Goal: Information Seeking & Learning: Compare options

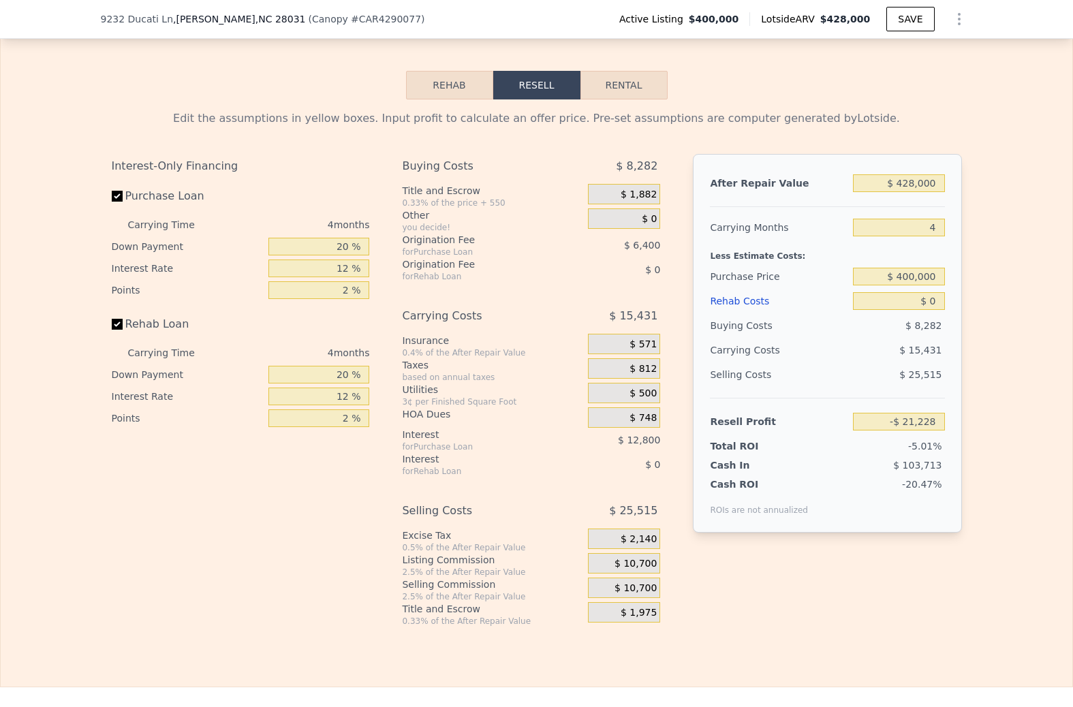
scroll to position [2230, 0]
click at [638, 76] on button "Rental" at bounding box center [624, 86] width 87 height 29
select select "30"
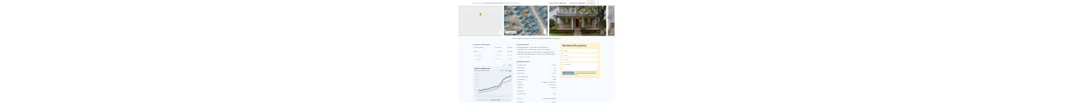
scroll to position [0, 0]
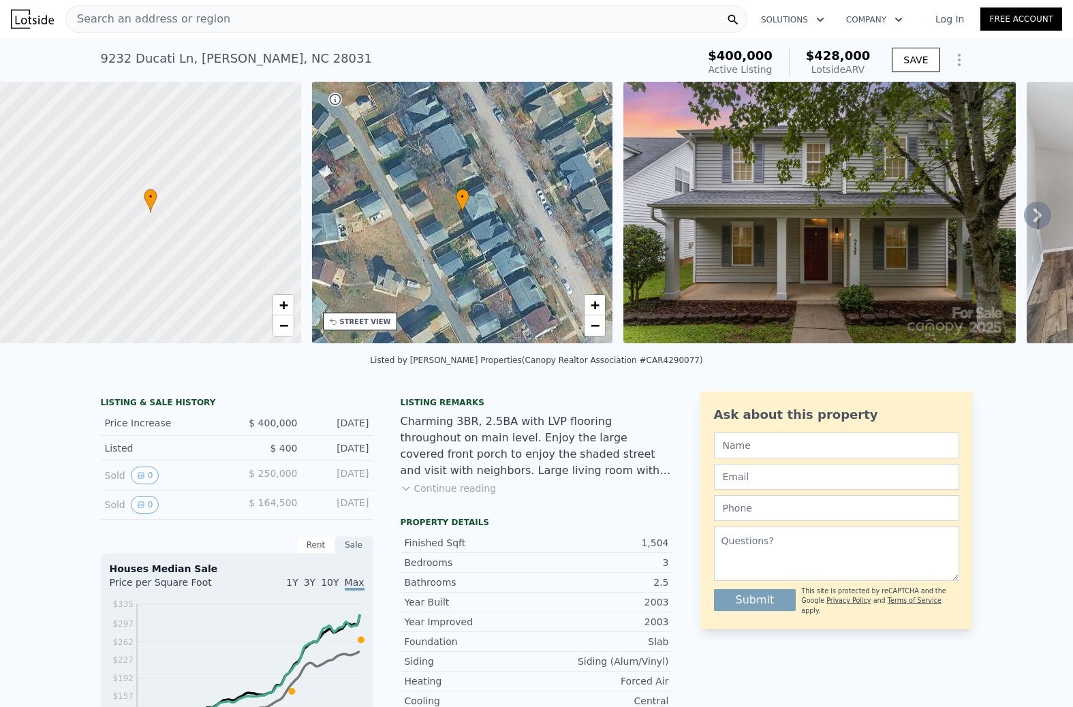
click at [147, 204] on icon at bounding box center [150, 200] width 12 height 23
click at [285, 326] on span "−" at bounding box center [283, 325] width 9 height 17
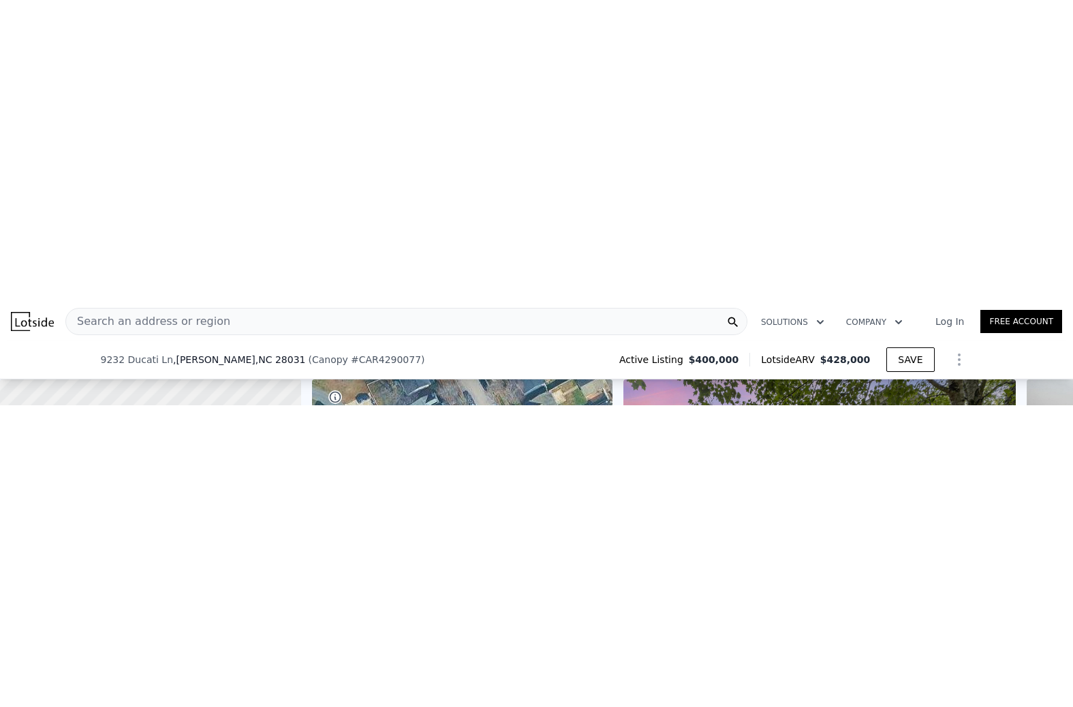
scroll to position [77, 0]
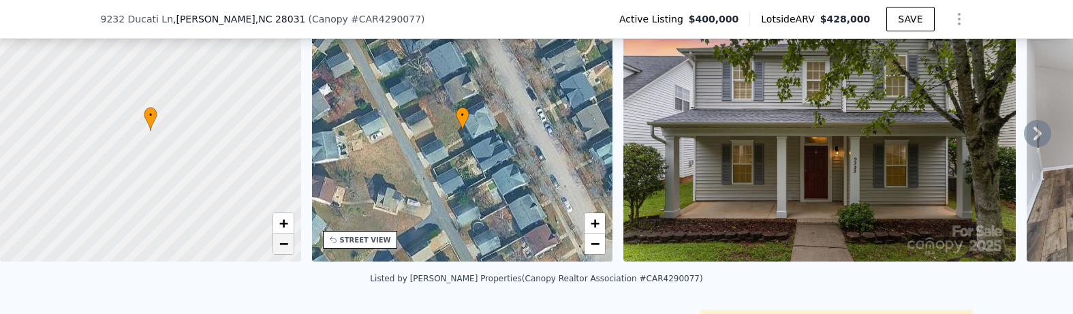
click at [285, 253] on link "−" at bounding box center [283, 244] width 20 height 20
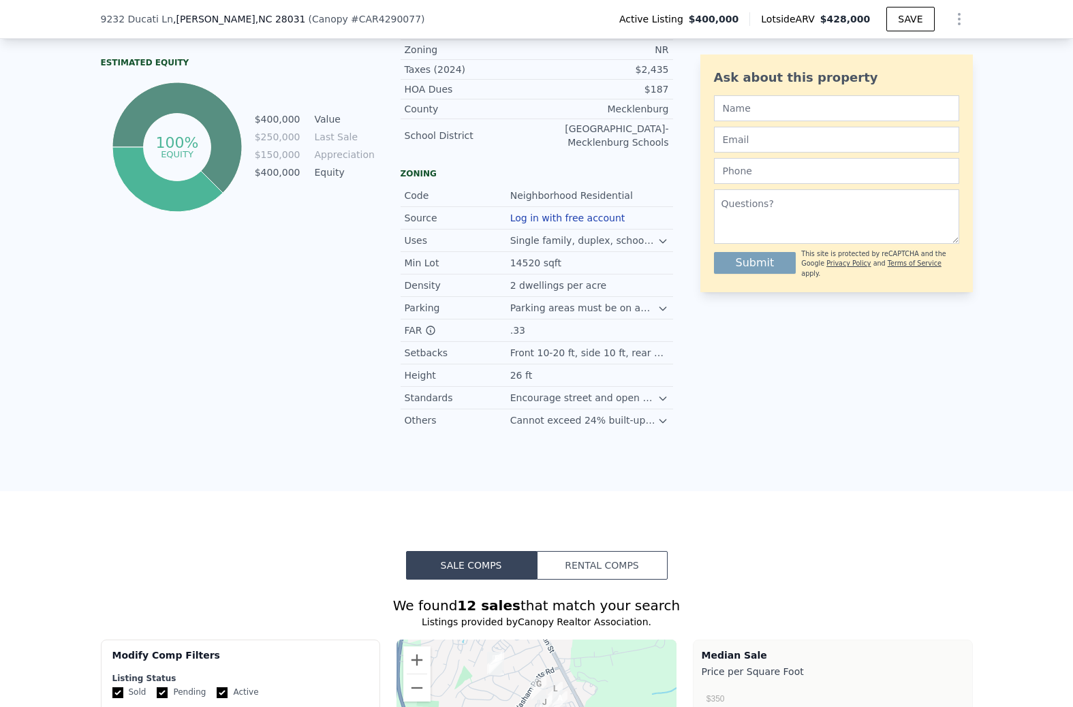
scroll to position [805, 0]
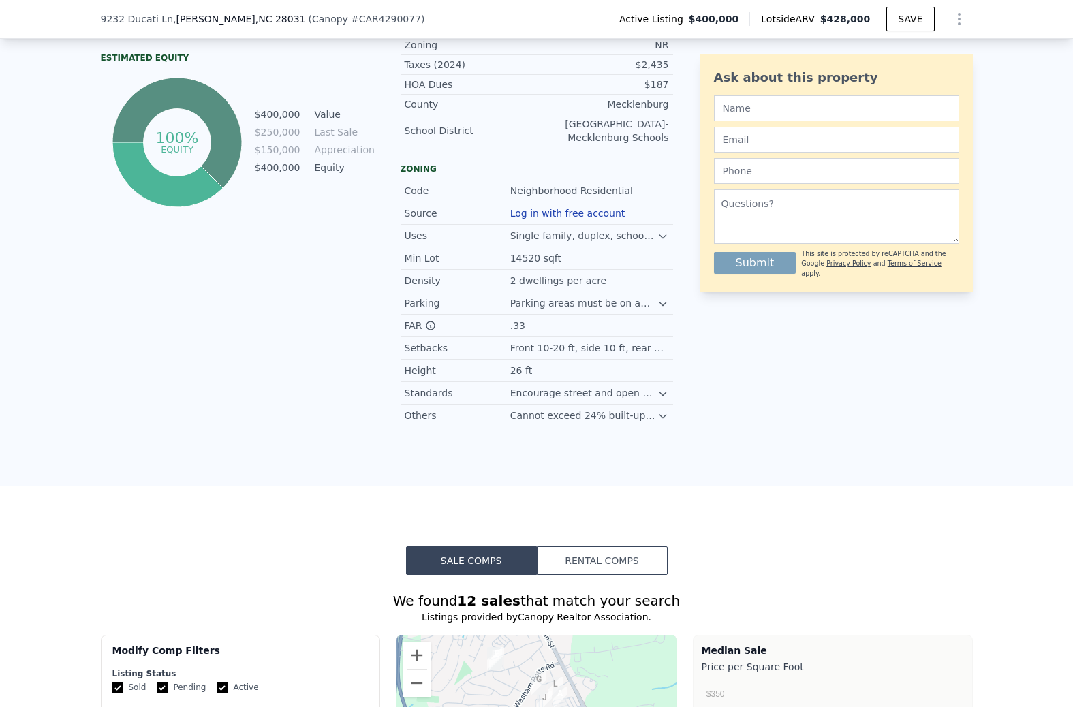
click at [664, 414] on icon at bounding box center [663, 416] width 11 height 11
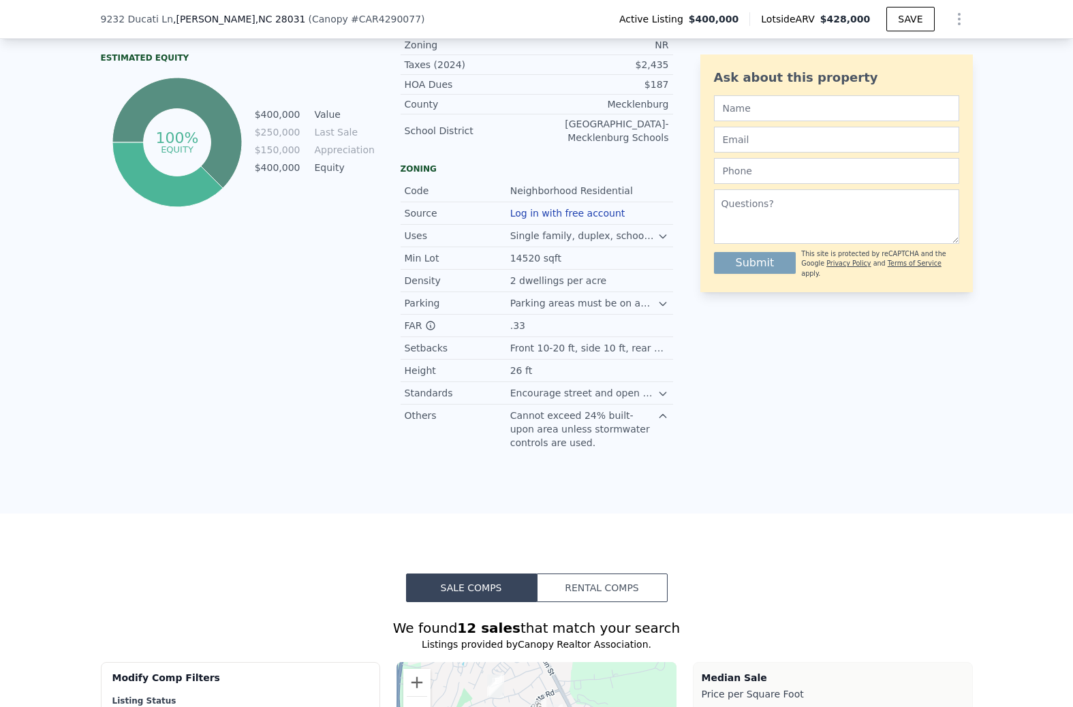
click at [660, 397] on icon at bounding box center [663, 393] width 11 height 11
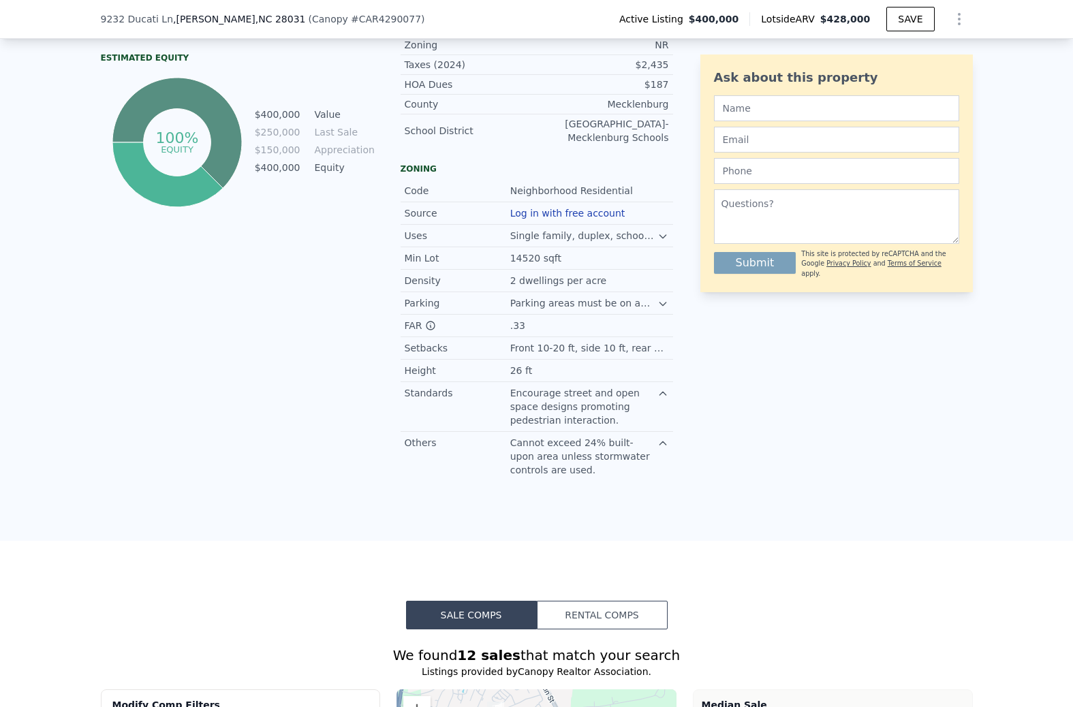
click at [664, 298] on icon at bounding box center [663, 303] width 11 height 11
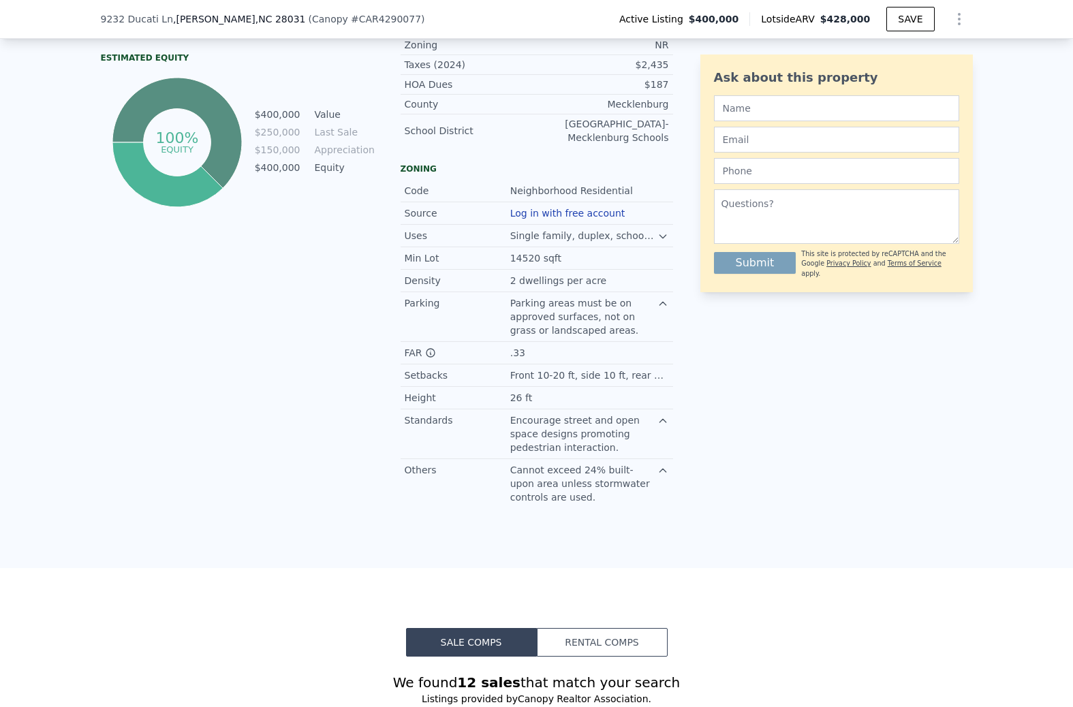
click at [660, 232] on icon at bounding box center [663, 236] width 11 height 11
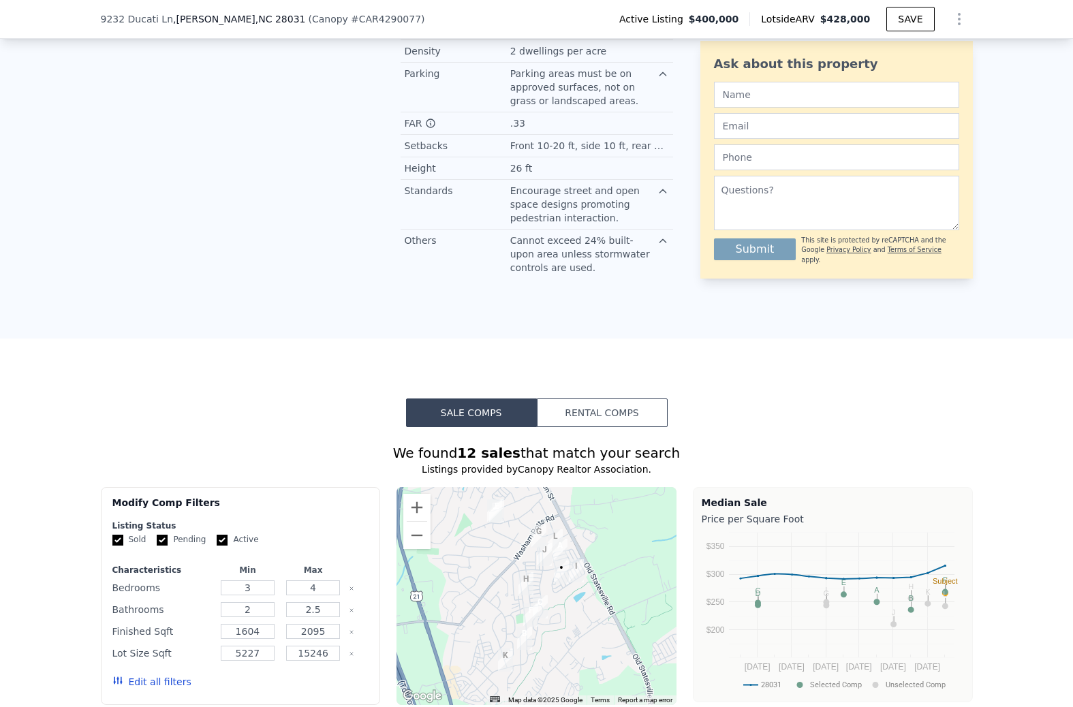
scroll to position [1111, 0]
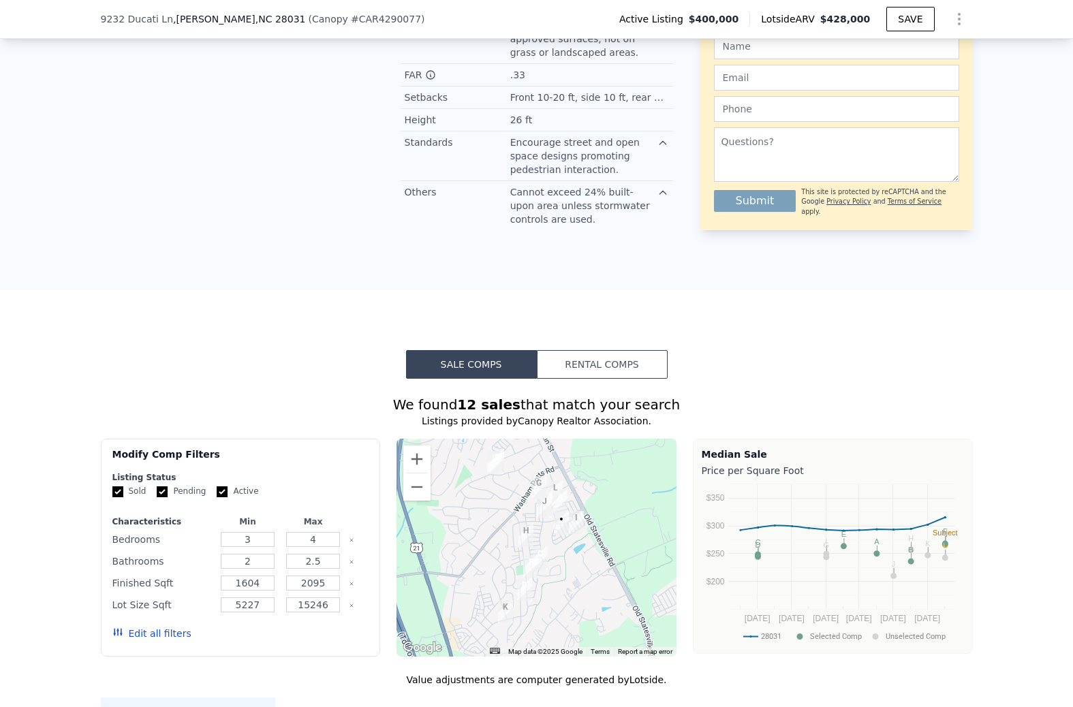
click at [641, 369] on button "Rental Comps" at bounding box center [602, 364] width 131 height 29
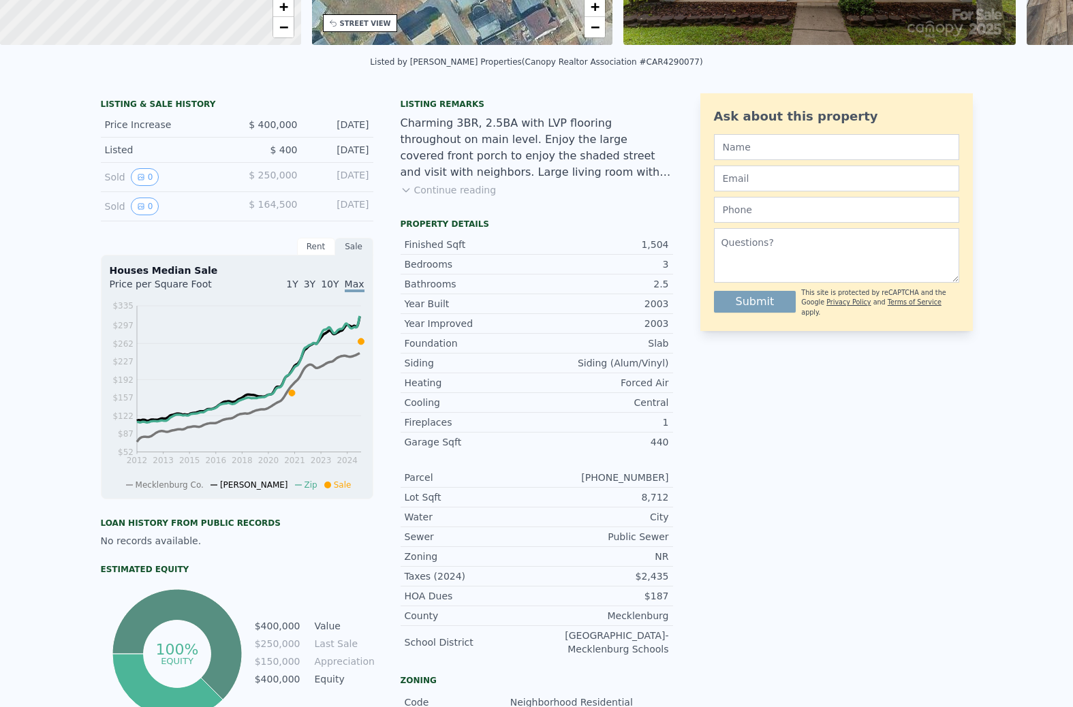
scroll to position [0, 0]
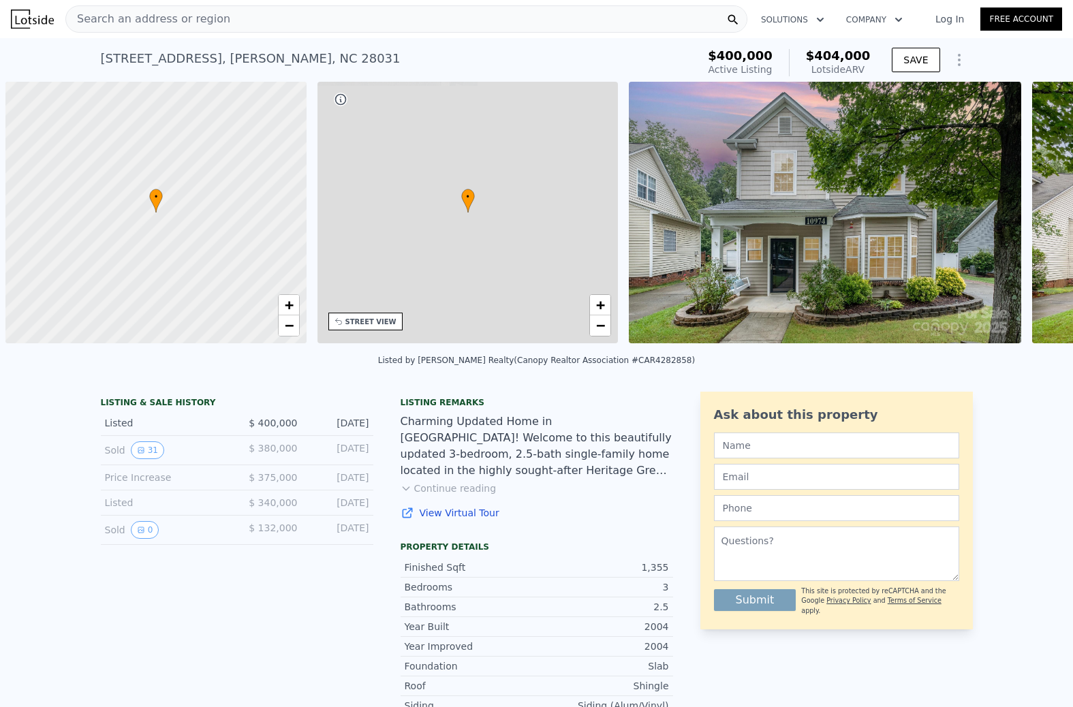
scroll to position [0, 5]
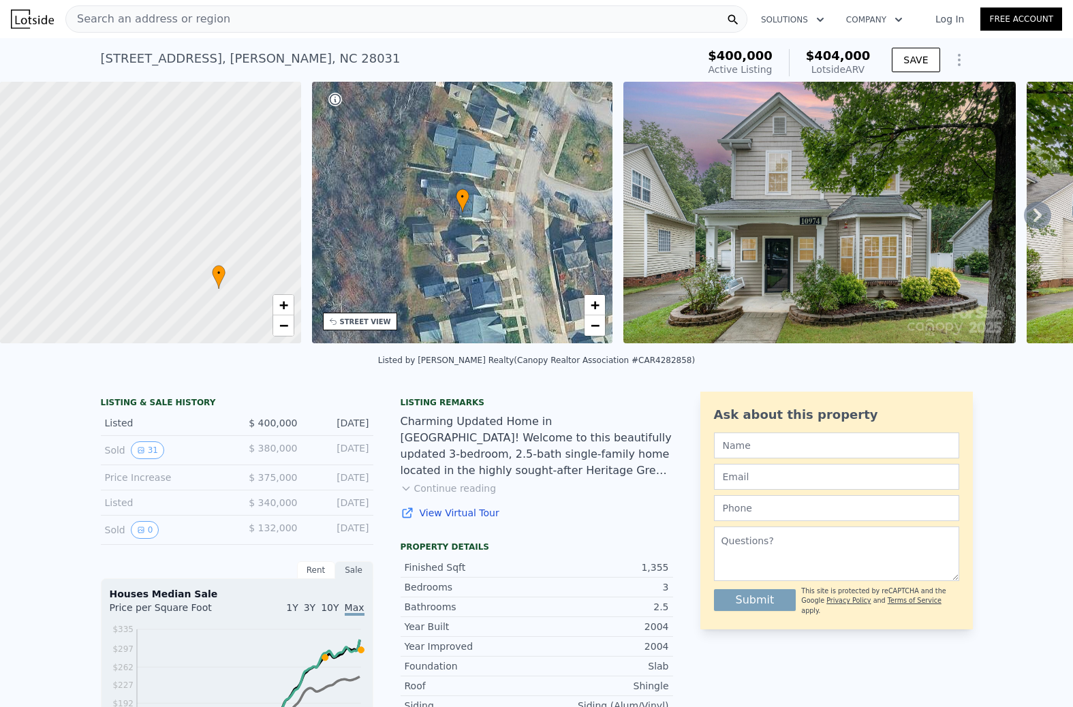
drag, startPoint x: 121, startPoint y: 192, endPoint x: 189, endPoint y: 266, distance: 100.3
click at [189, 267] on div at bounding box center [150, 213] width 361 height 314
click at [280, 324] on span "−" at bounding box center [283, 325] width 9 height 17
click at [277, 299] on link "+" at bounding box center [283, 305] width 20 height 20
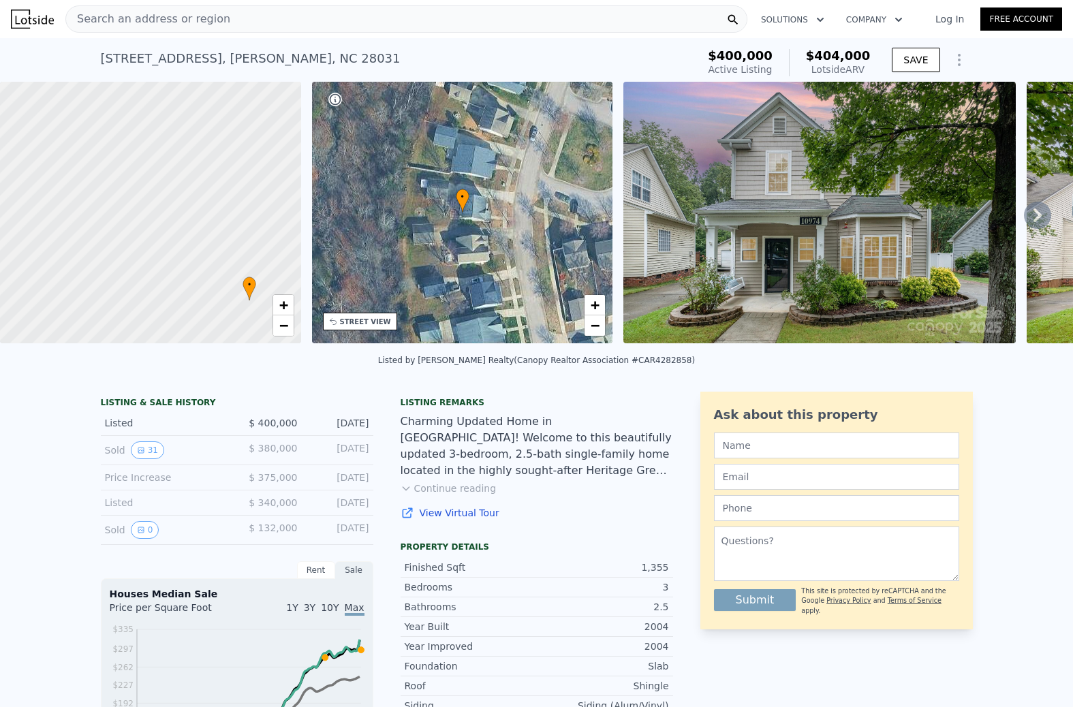
drag, startPoint x: 210, startPoint y: 252, endPoint x: 170, endPoint y: 185, distance: 77.6
click at [170, 186] on div at bounding box center [150, 213] width 361 height 314
click at [283, 306] on span "+" at bounding box center [283, 304] width 9 height 17
drag, startPoint x: 236, startPoint y: 283, endPoint x: 120, endPoint y: 193, distance: 147.2
click at [120, 193] on div at bounding box center [150, 213] width 361 height 314
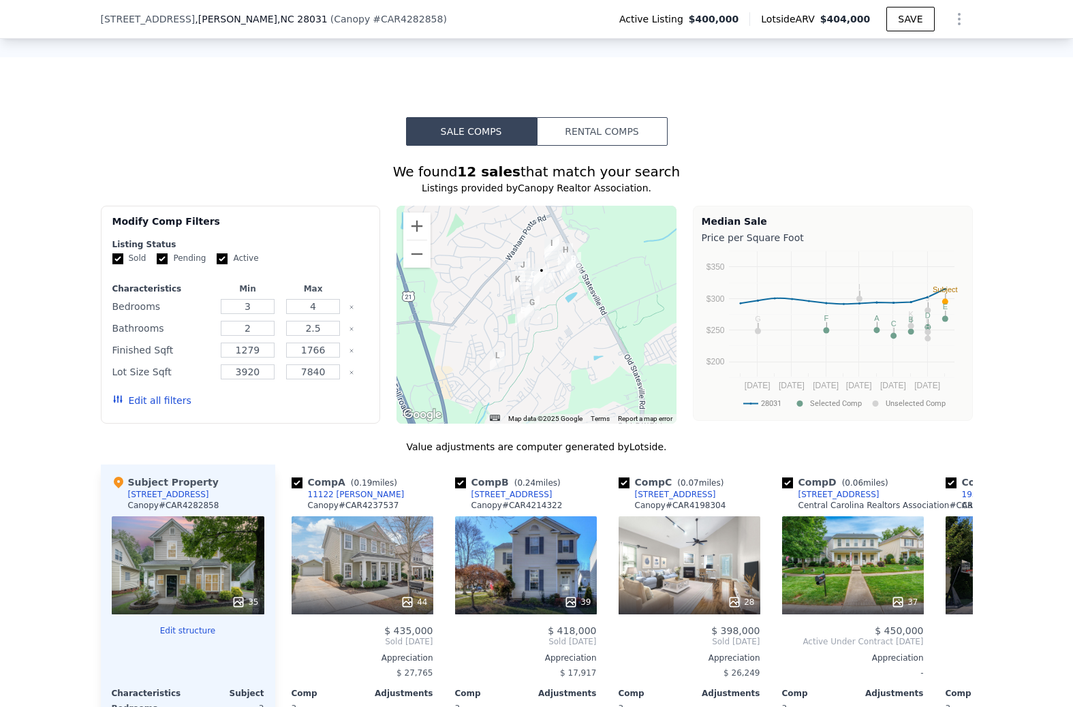
scroll to position [1243, 0]
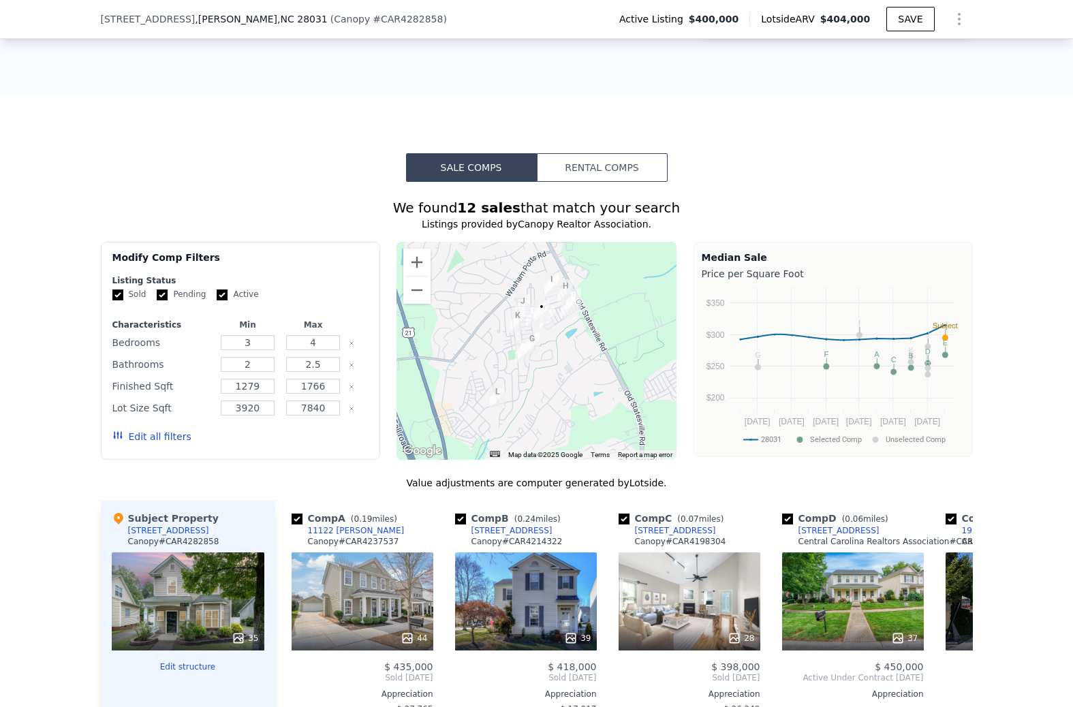
click at [613, 164] on button "Rental Comps" at bounding box center [602, 167] width 131 height 29
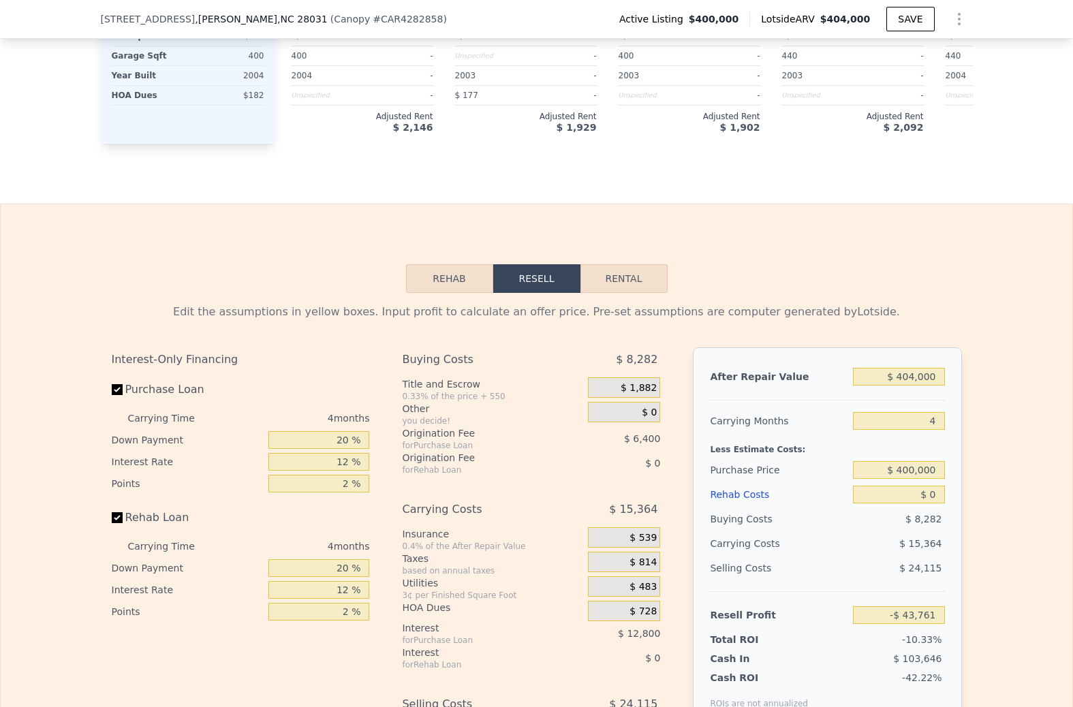
scroll to position [1993, 0]
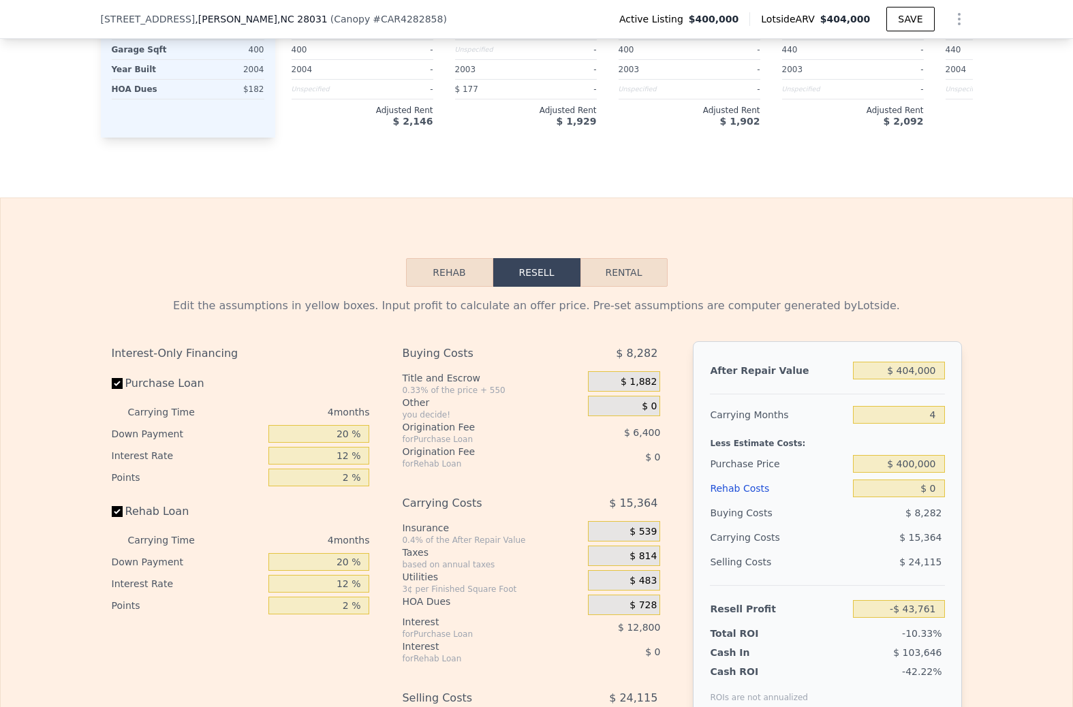
click at [643, 261] on button "Rental" at bounding box center [624, 272] width 87 height 29
select select "30"
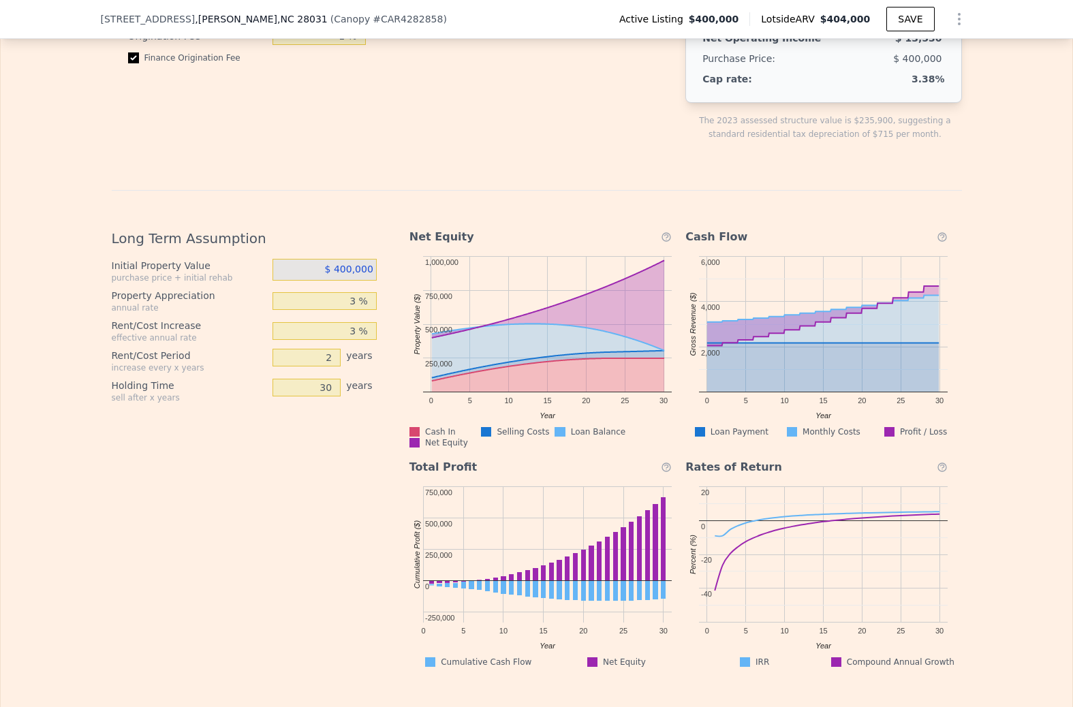
scroll to position [2638, 0]
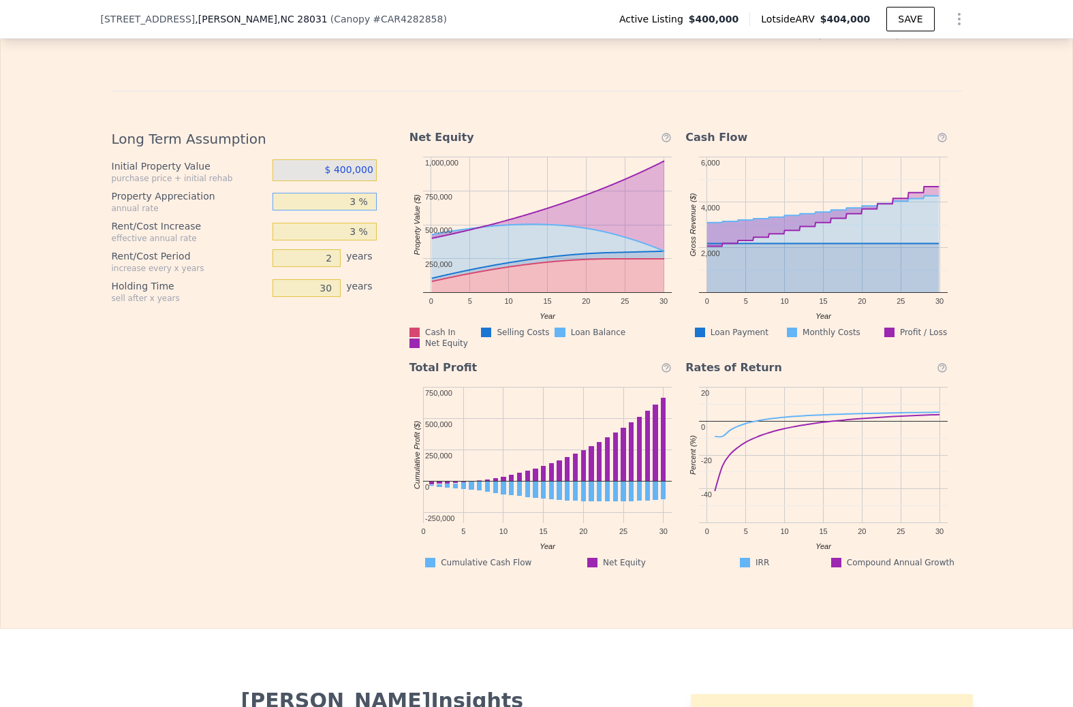
click at [363, 200] on input "3 %" at bounding box center [325, 202] width 104 height 18
click at [328, 377] on div "Long Term Assumption Initial Property Value purchase price + initial rehab $ 40…" at bounding box center [250, 344] width 276 height 450
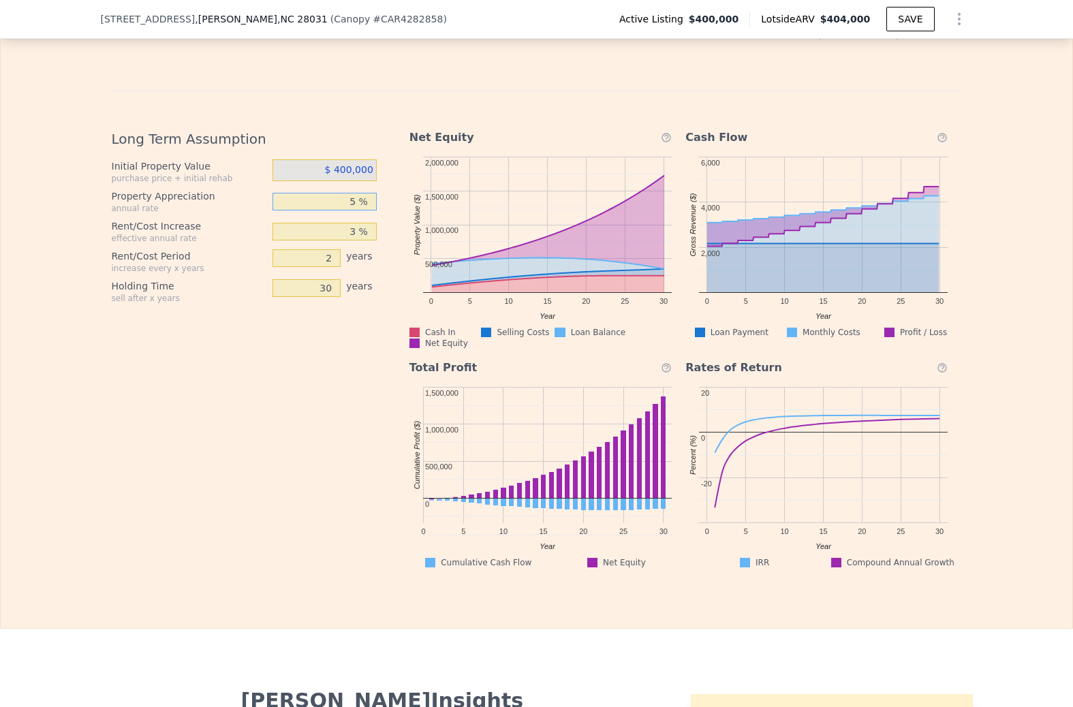
click at [365, 198] on input "5 %" at bounding box center [325, 202] width 104 height 18
click at [318, 398] on div "Long Term Assumption Initial Property Value purchase price + initial rehab $ 40…" at bounding box center [250, 344] width 276 height 450
type input "7.0 %"
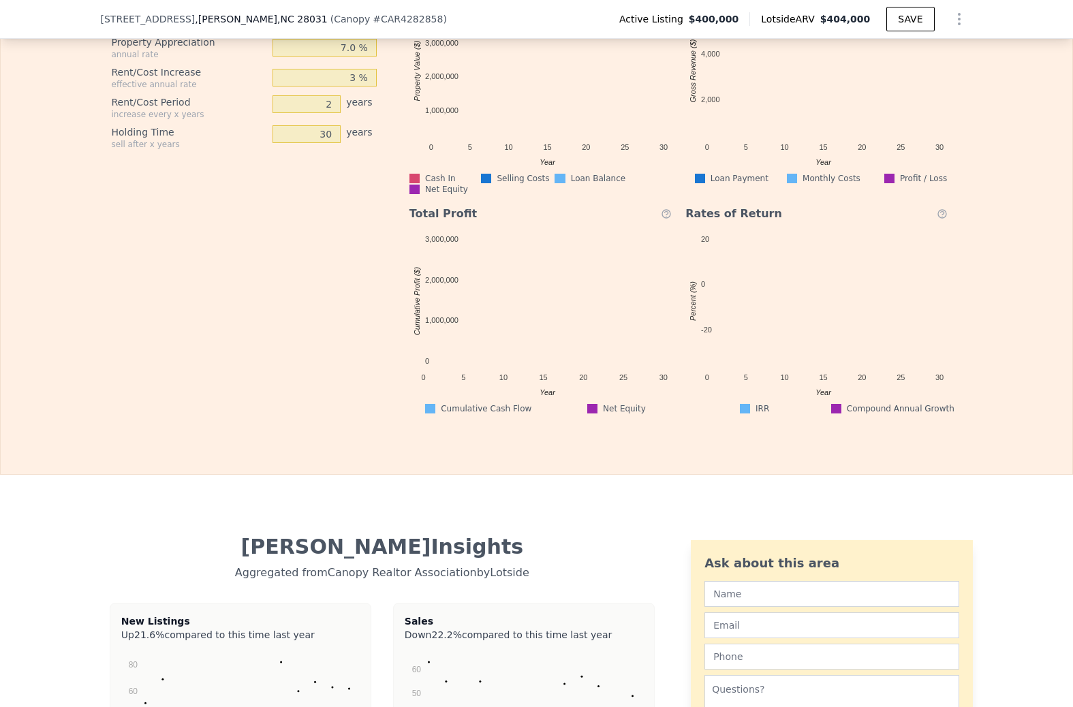
scroll to position [2521, 0]
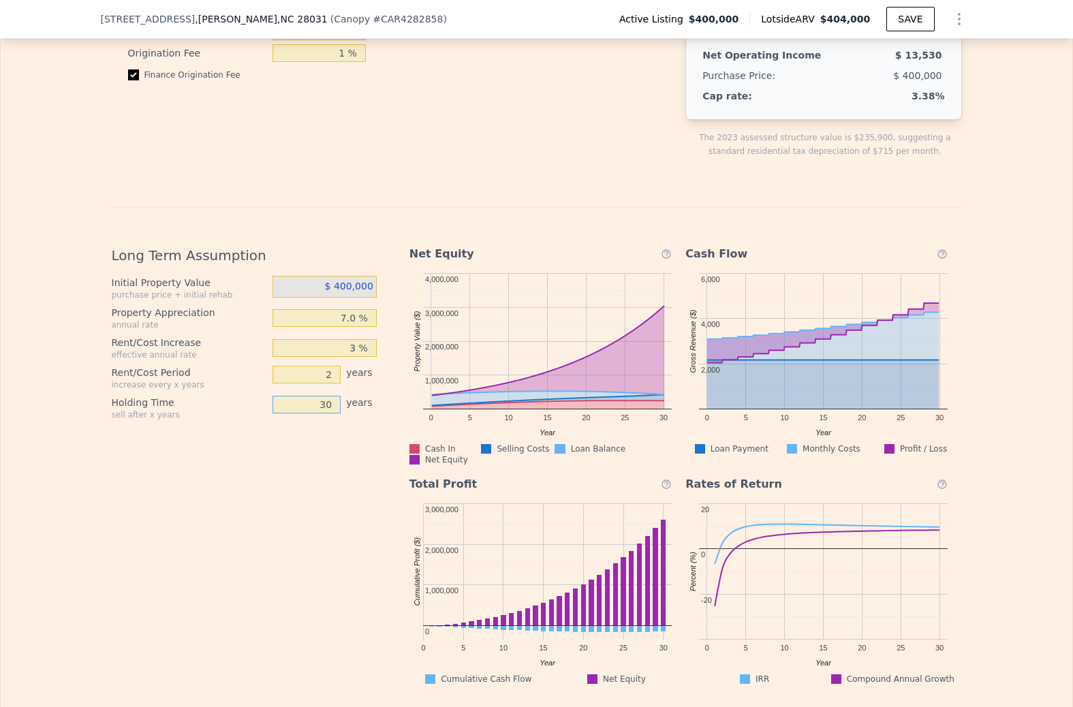
click at [325, 399] on input "30" at bounding box center [307, 405] width 68 height 18
type input "10"
click at [358, 515] on div "Long Term Assumption Initial Property Value purchase price + initial rehab $ 40…" at bounding box center [250, 460] width 276 height 450
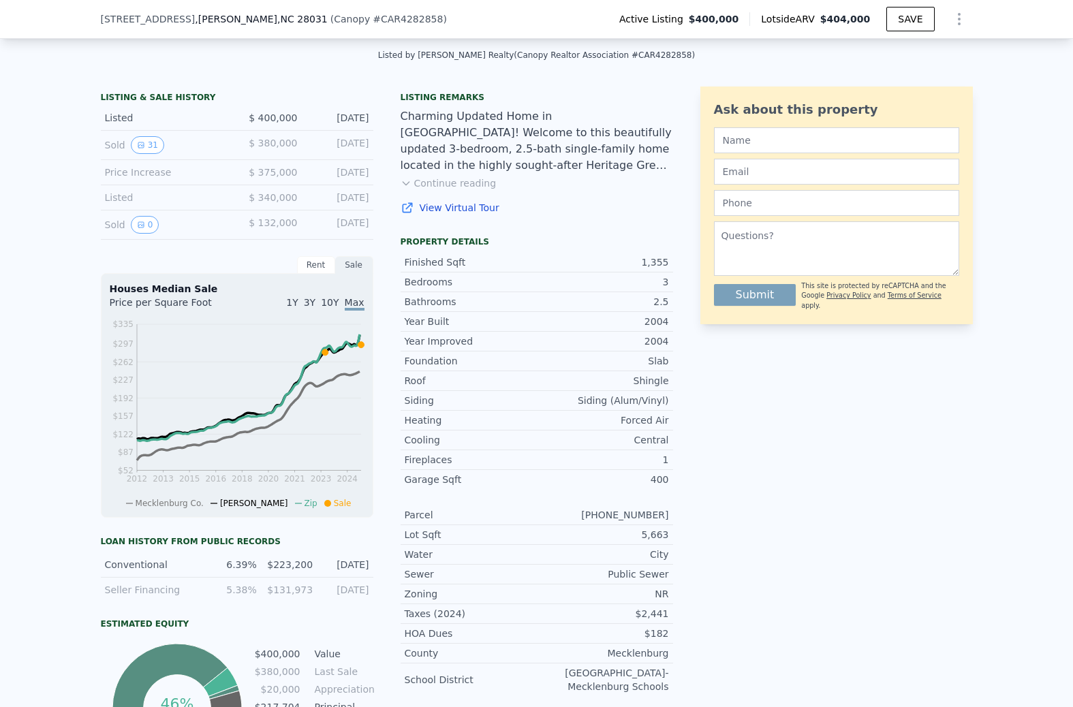
scroll to position [0, 0]
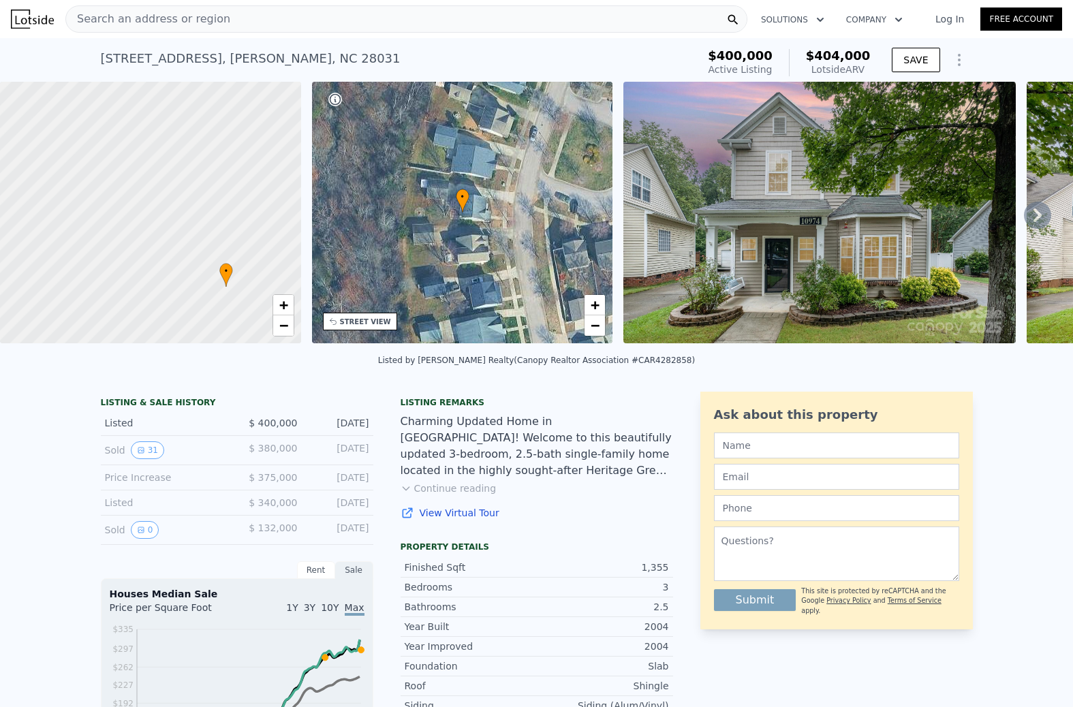
click at [1042, 213] on icon at bounding box center [1037, 215] width 27 height 27
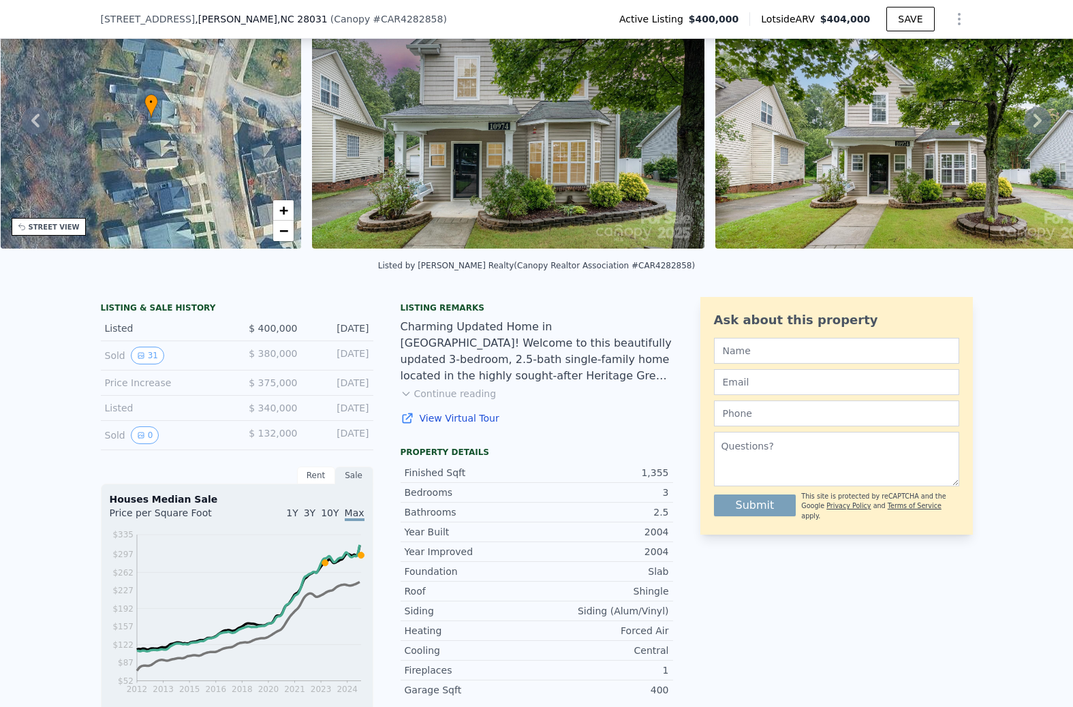
scroll to position [91, 0]
click at [146, 356] on button "31" at bounding box center [147, 355] width 33 height 18
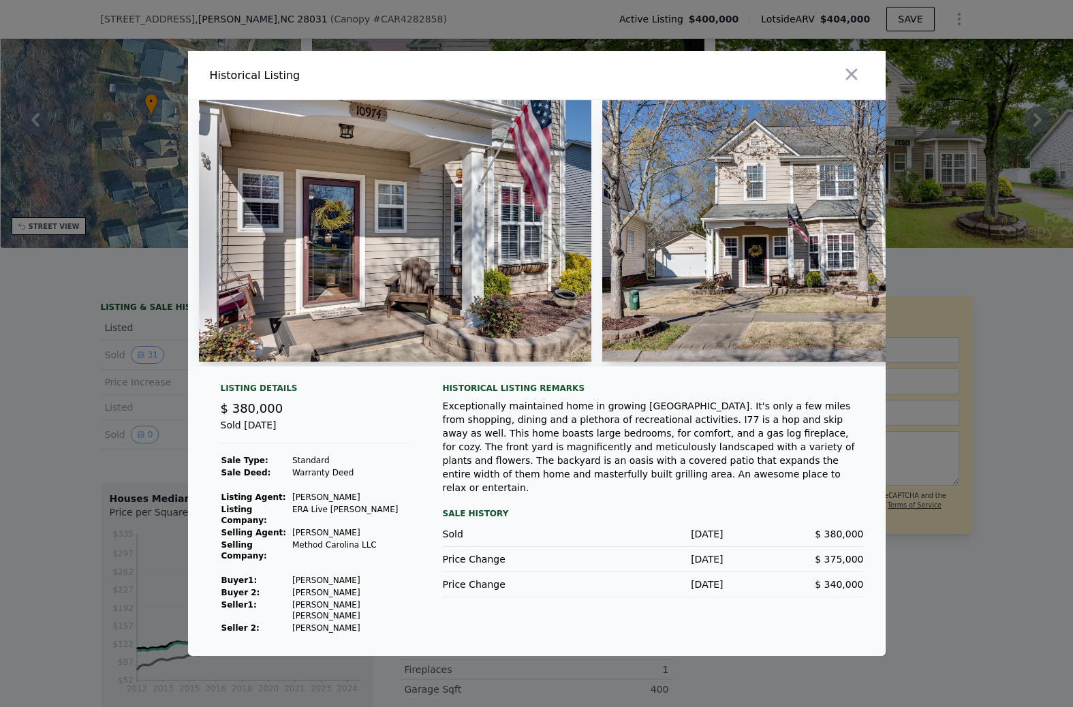
drag, startPoint x: 298, startPoint y: 574, endPoint x: 374, endPoint y: 588, distance: 77.6
click at [374, 588] on tbody "Sale Type: Standard Sale Deed: Warranty Deed Listing Agent: [PERSON_NAME] Listi…" at bounding box center [315, 544] width 189 height 180
click at [355, 587] on td "[PERSON_NAME]" at bounding box center [351, 593] width 119 height 12
drag, startPoint x: 371, startPoint y: 576, endPoint x: 297, endPoint y: 573, distance: 73.7
click at [297, 574] on td "[PERSON_NAME]" at bounding box center [351, 580] width 119 height 12
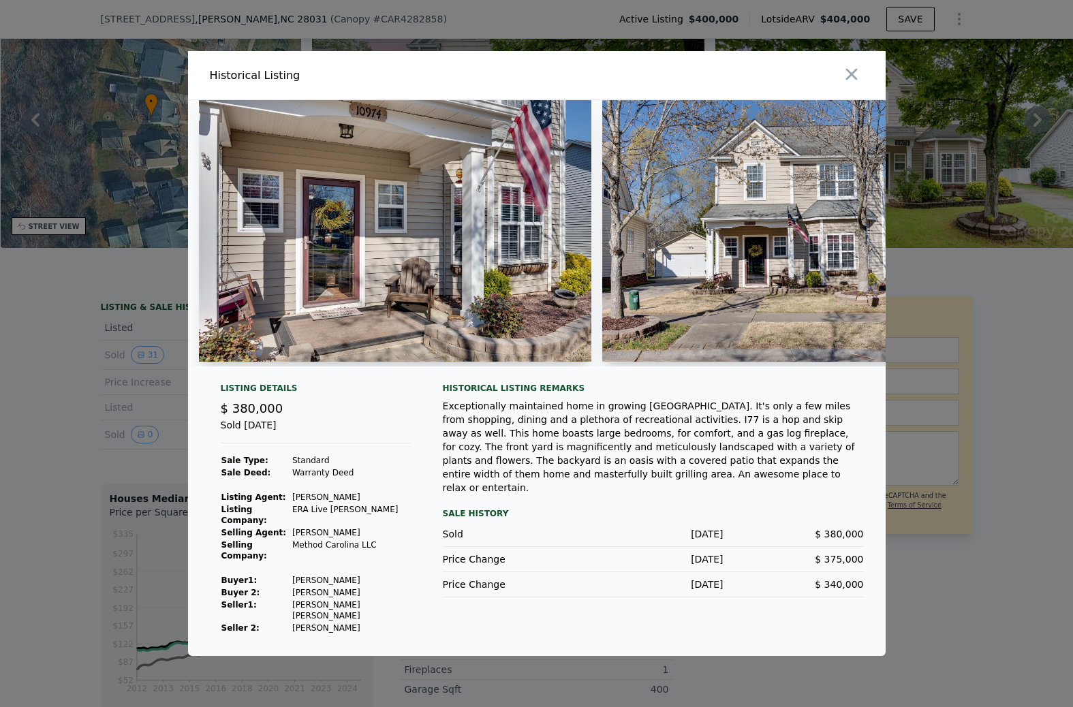
copy td "[PERSON_NAME]"
click at [137, 440] on div at bounding box center [536, 353] width 1073 height 707
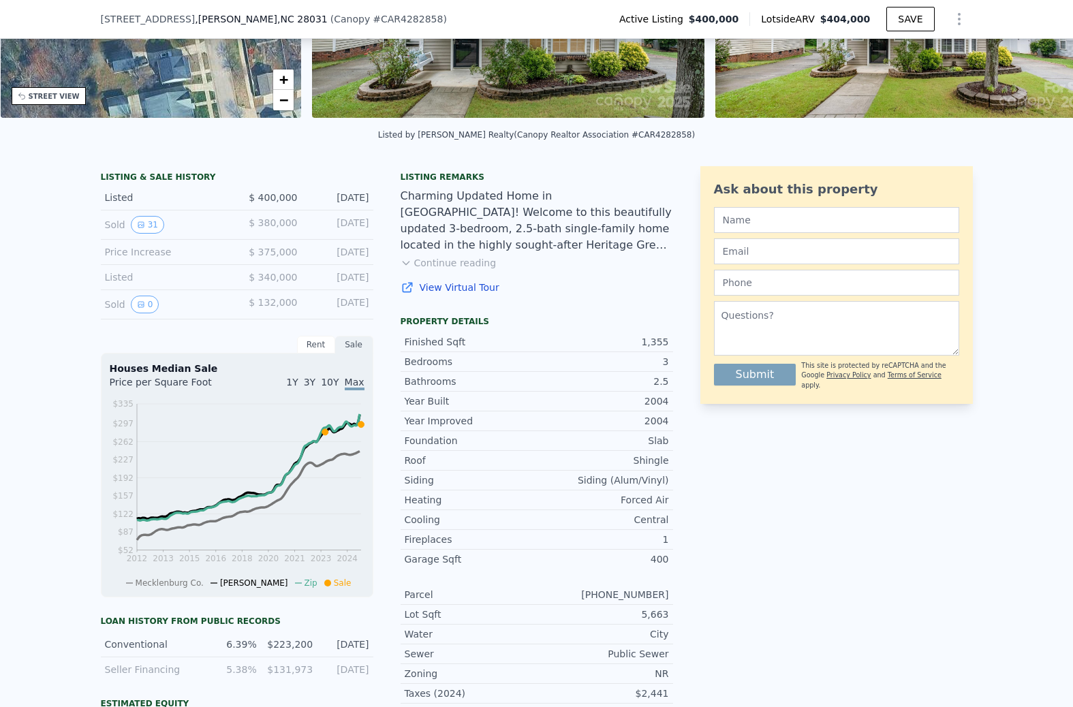
scroll to position [243, 0]
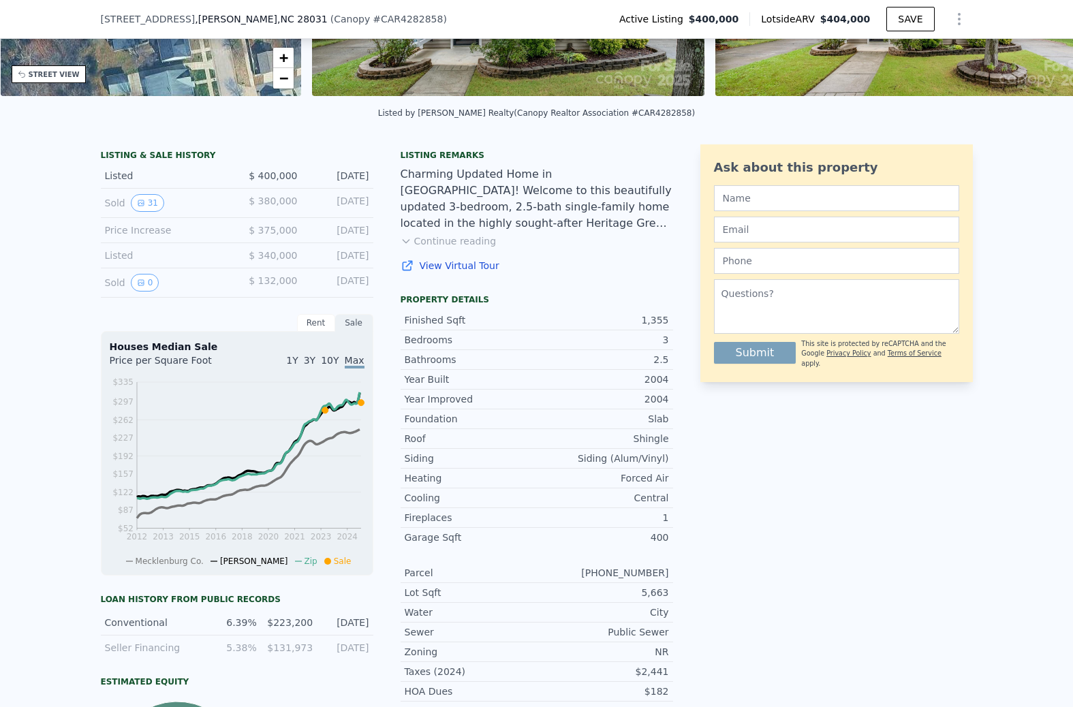
click at [319, 324] on div "Rent" at bounding box center [316, 323] width 38 height 18
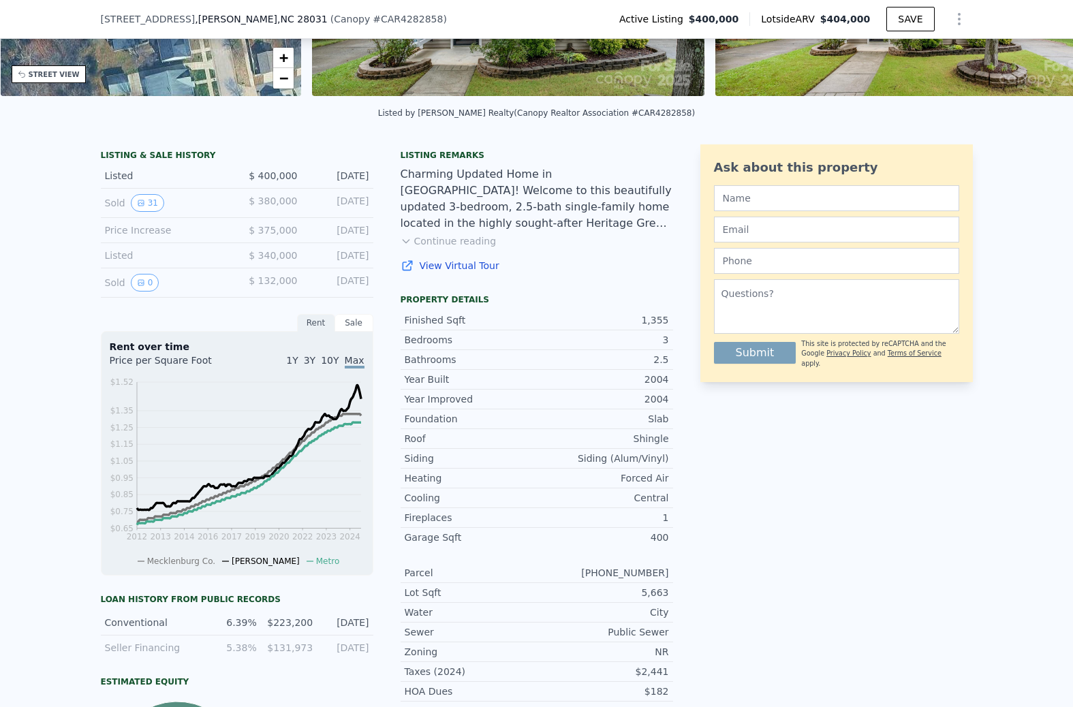
click at [354, 324] on div "Sale" at bounding box center [354, 323] width 38 height 18
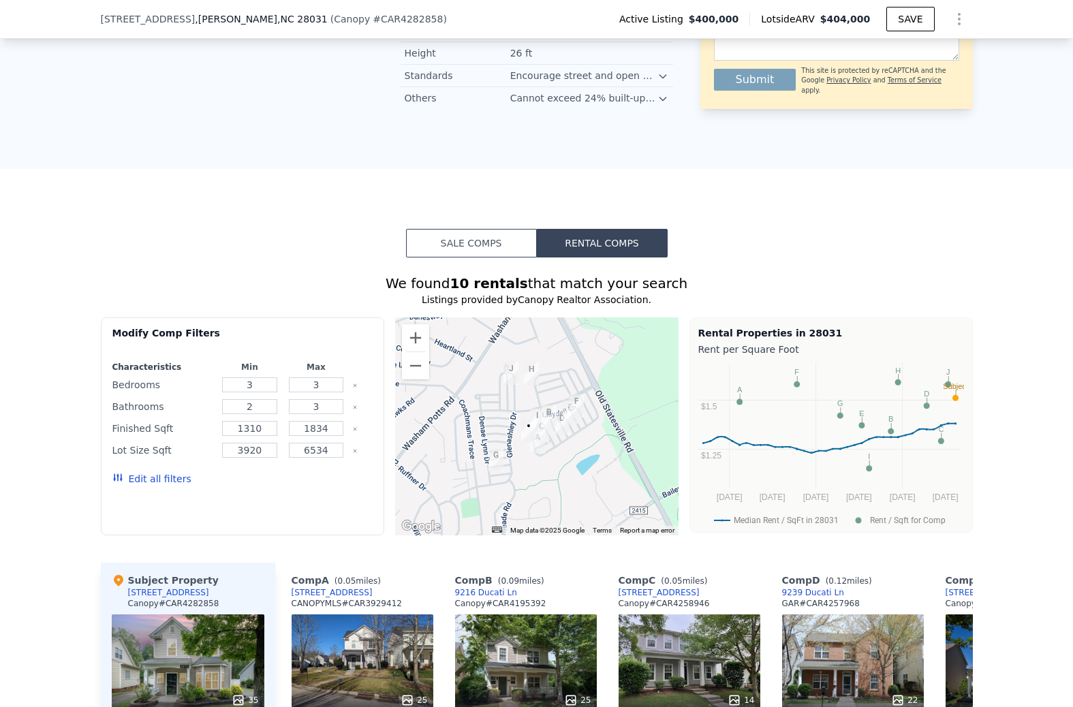
scroll to position [1190, 0]
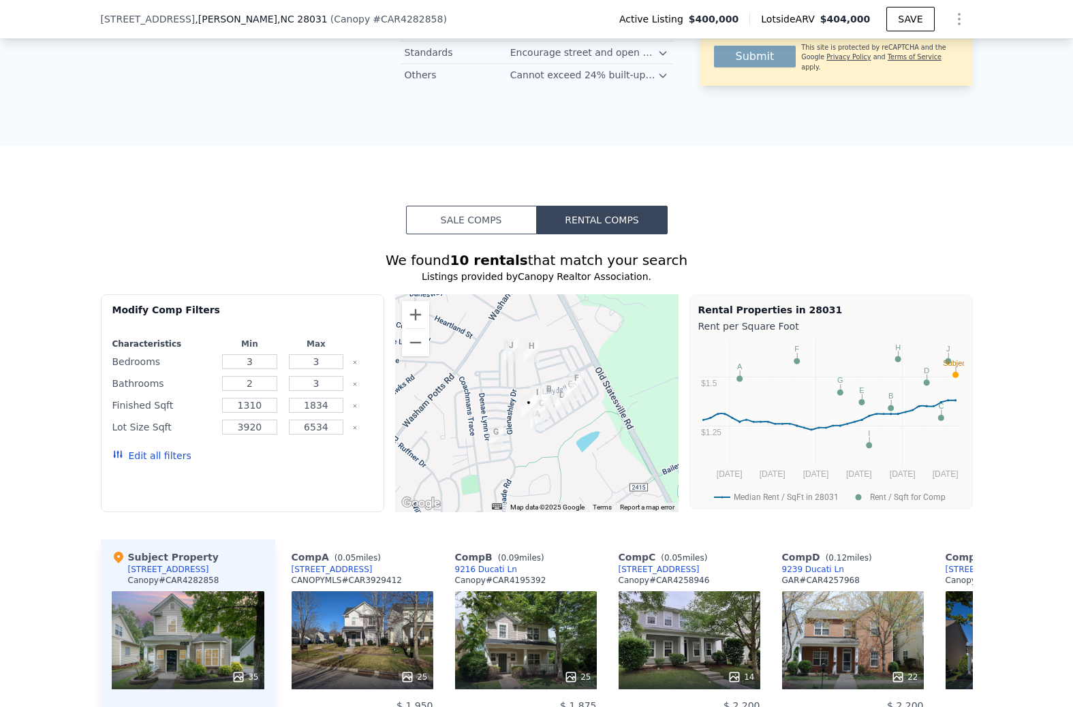
click at [495, 229] on button "Sale Comps" at bounding box center [471, 220] width 131 height 29
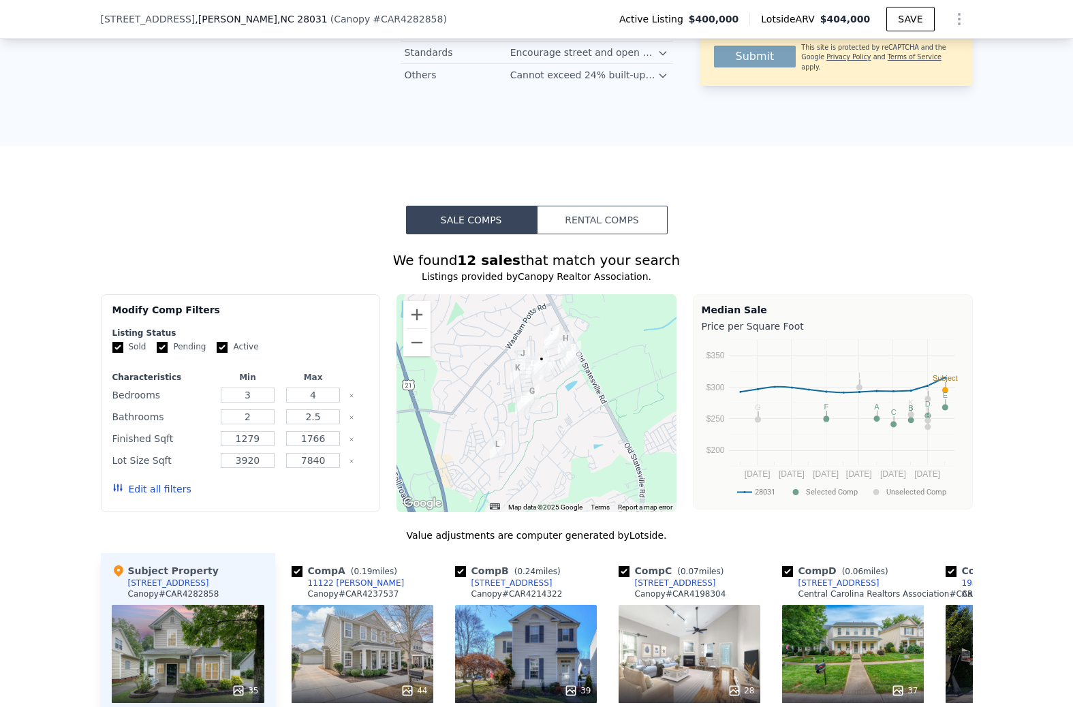
click at [593, 223] on button "Rental Comps" at bounding box center [602, 220] width 131 height 29
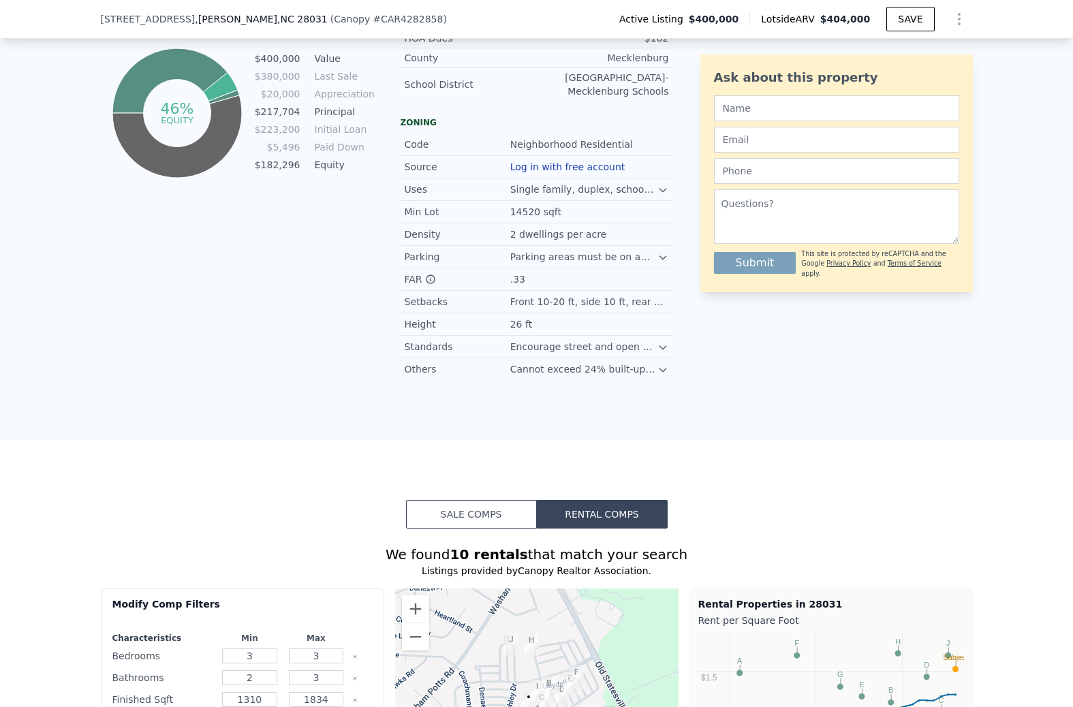
scroll to position [897, 0]
click at [491, 521] on button "Sale Comps" at bounding box center [471, 513] width 131 height 29
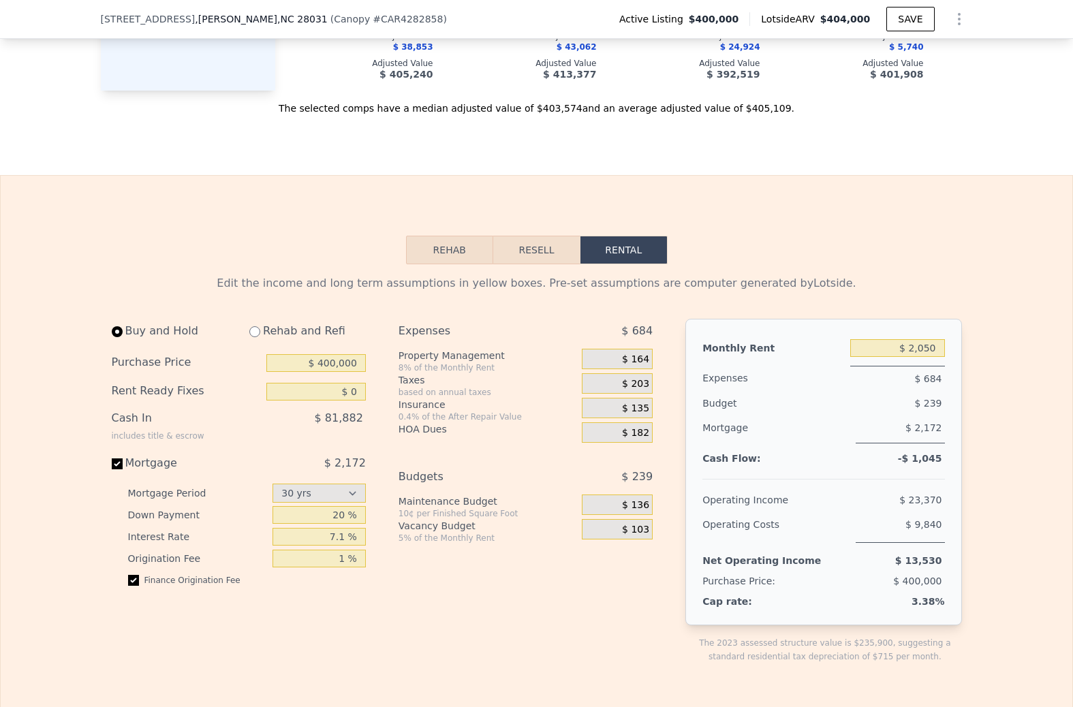
scroll to position [2113, 0]
click at [461, 422] on div "HOA Dues" at bounding box center [488, 427] width 178 height 14
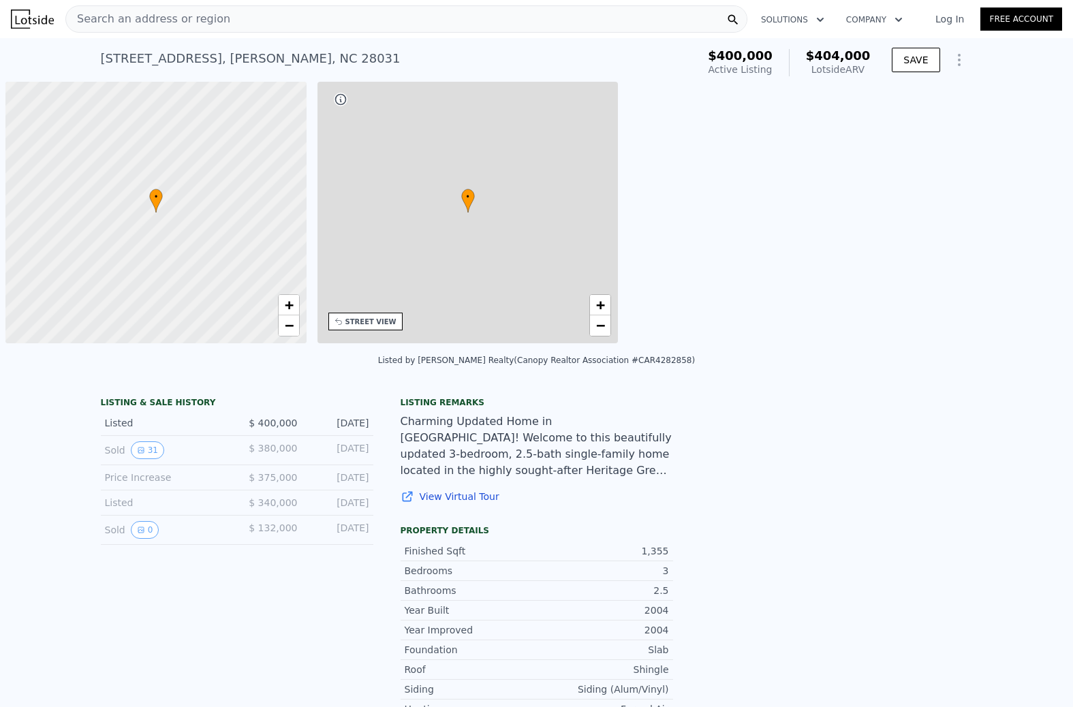
scroll to position [0, 5]
